Goal: Entertainment & Leisure: Consume media (video, audio)

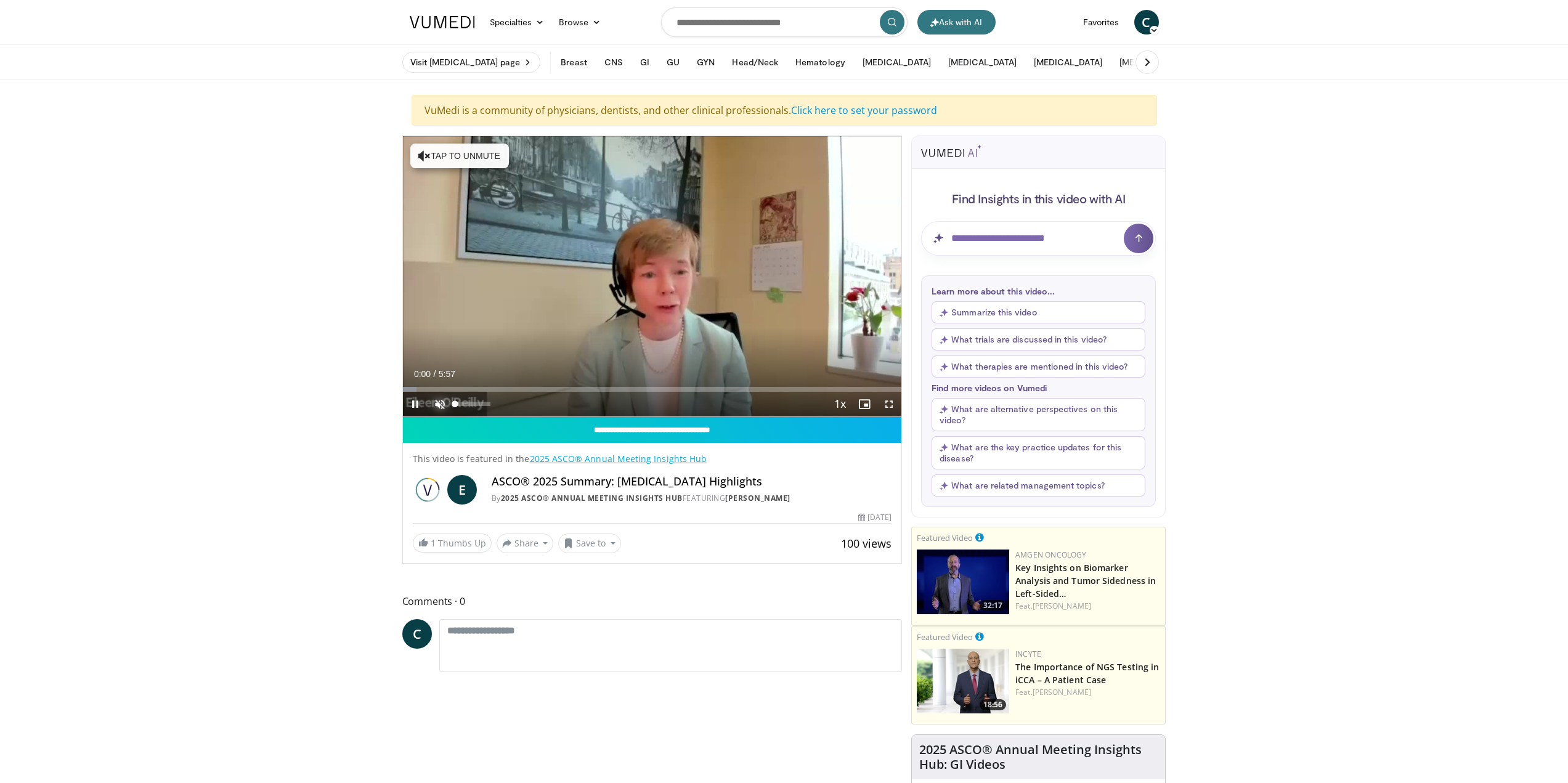
click at [437, 407] on span "Video Player" at bounding box center [439, 404] width 25 height 25
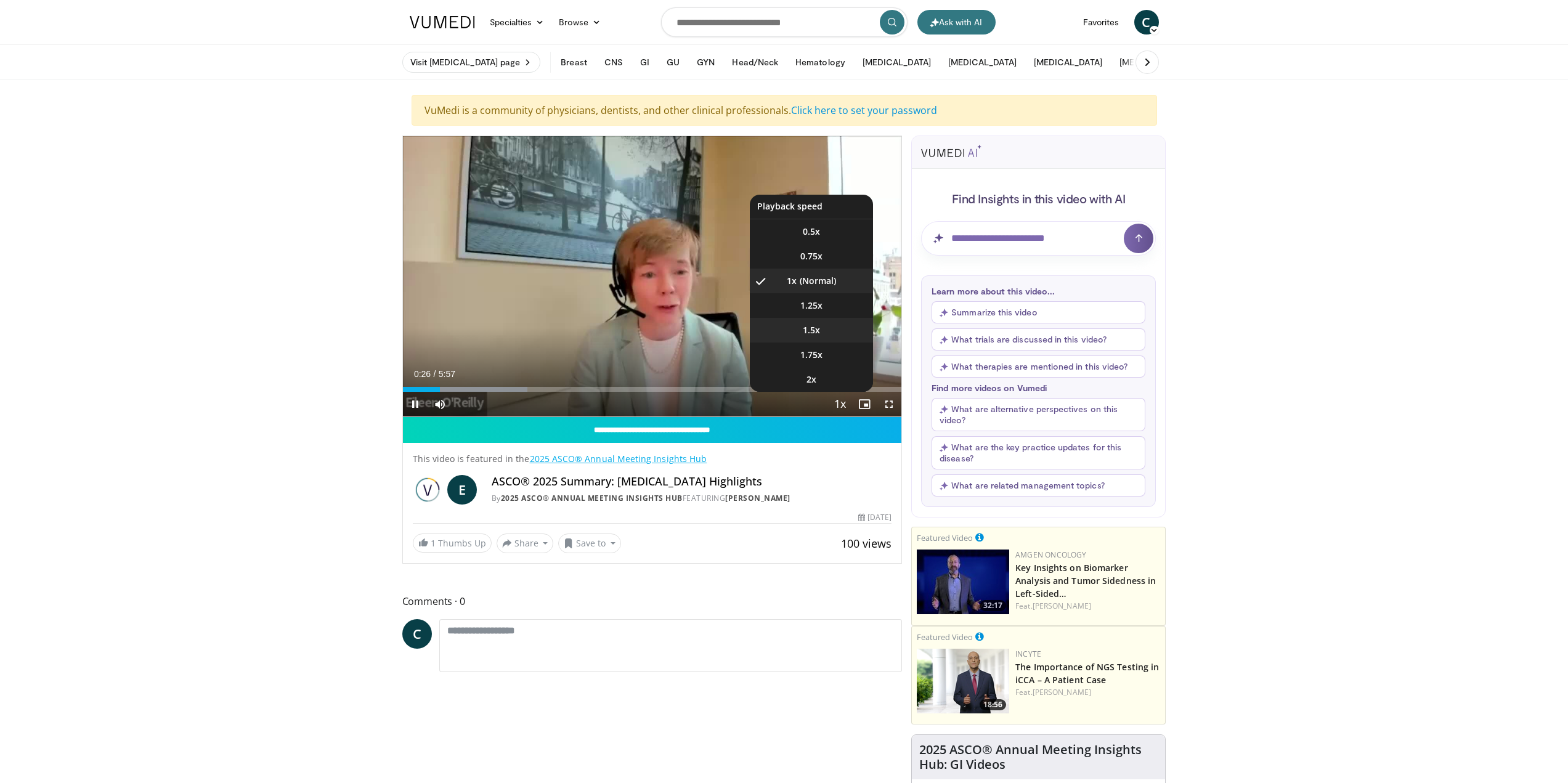
click at [823, 328] on li "1.5x" at bounding box center [811, 329] width 123 height 25
